Goal: Task Accomplishment & Management: Manage account settings

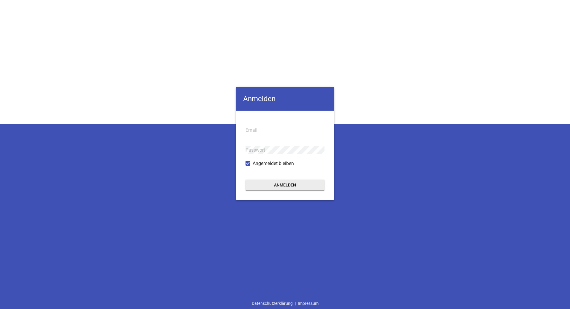
type input "[EMAIL_ADDRESS][PERSON_NAME][DOMAIN_NAME]"
click at [294, 184] on button "Anmelden" at bounding box center [285, 184] width 79 height 11
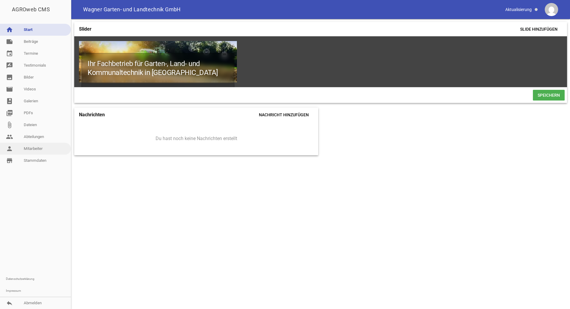
click at [42, 147] on link "person Mitarbeiter" at bounding box center [35, 149] width 71 height 12
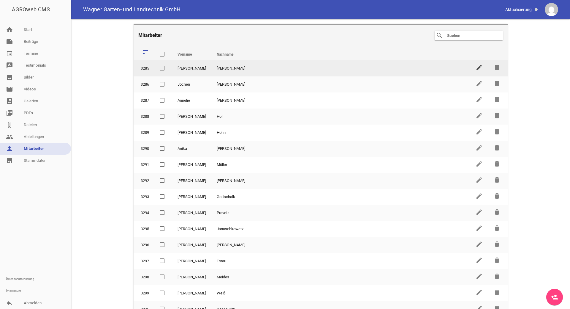
click at [479, 66] on icon "edit" at bounding box center [479, 67] width 7 height 7
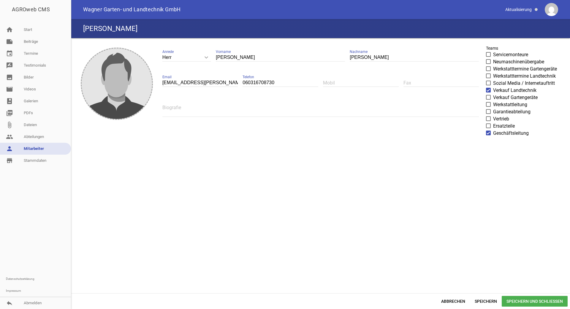
click at [178, 82] on input "[EMAIL_ADDRESS][PERSON_NAME][DOMAIN_NAME]" at bounding box center [200, 83] width 76 height 8
type input "[EMAIL_ADDRESS][PERSON_NAME][DOMAIN_NAME]"
click at [518, 300] on span "Speichern und Schließen" at bounding box center [535, 301] width 66 height 11
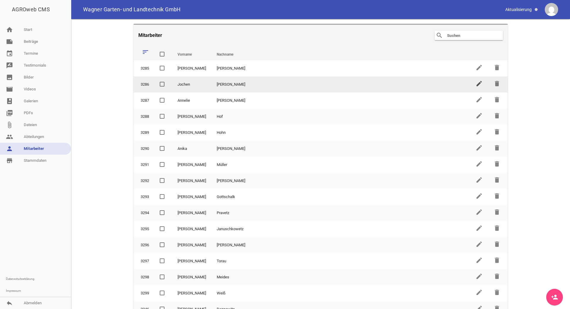
click at [478, 83] on icon "edit" at bounding box center [479, 83] width 7 height 7
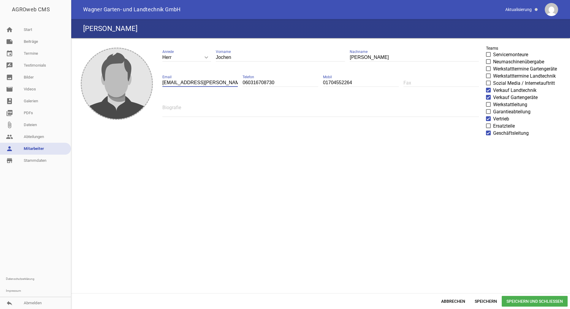
click at [176, 83] on input "[EMAIL_ADDRESS][PERSON_NAME][DOMAIN_NAME]" at bounding box center [200, 83] width 76 height 8
type input "[EMAIL_ADDRESS][PERSON_NAME][DOMAIN_NAME]"
click at [529, 301] on span "Speichern und Schließen" at bounding box center [535, 301] width 66 height 11
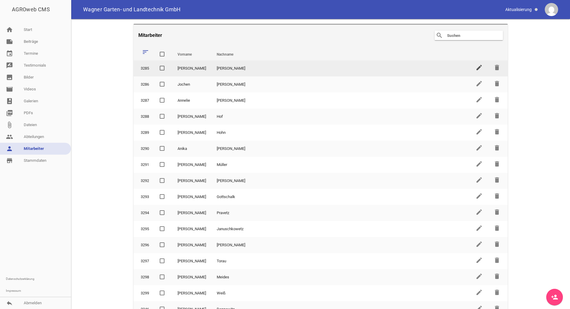
click at [478, 69] on icon "edit" at bounding box center [479, 67] width 7 height 7
